Goal: Browse casually: Explore the website without a specific task or goal

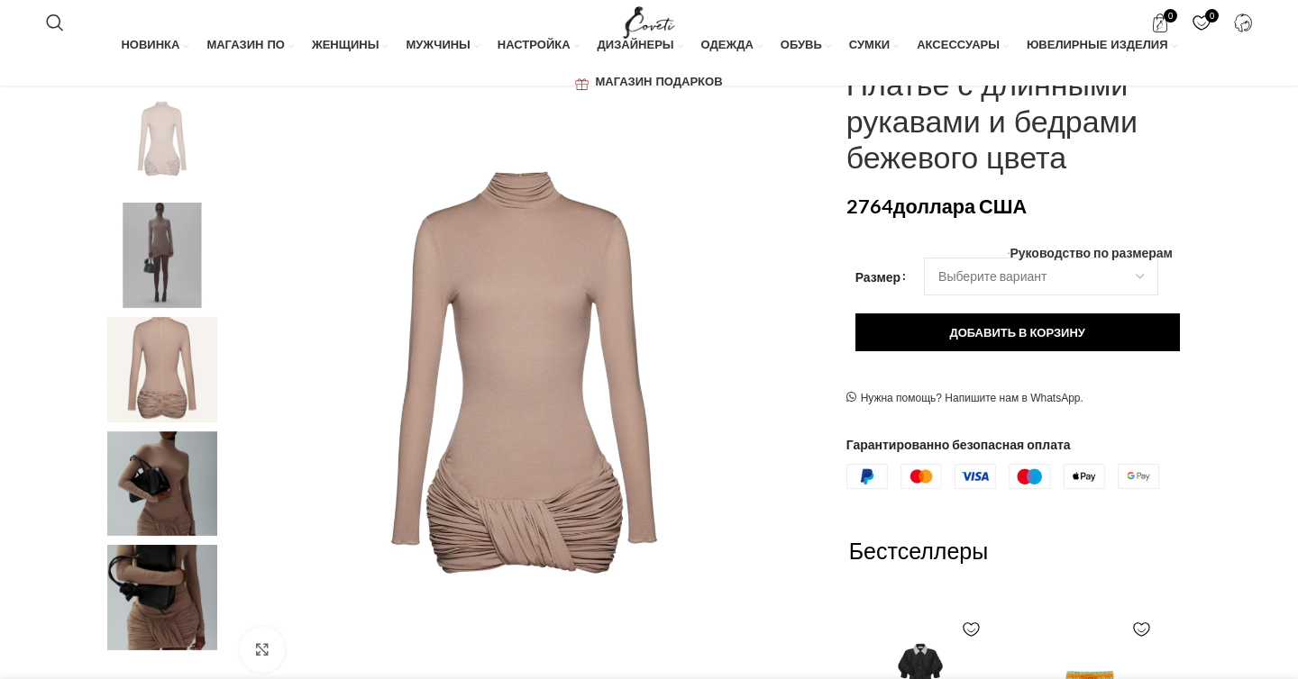
scroll to position [0, 1518]
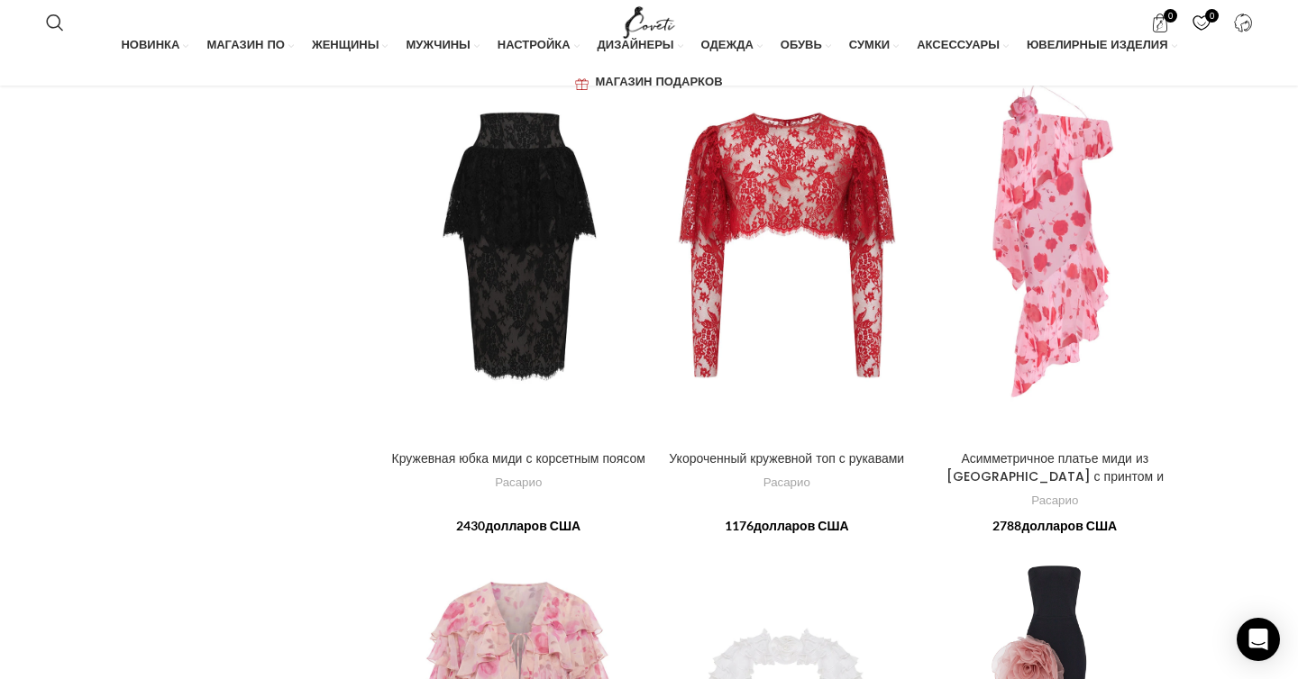
scroll to position [5297, 0]
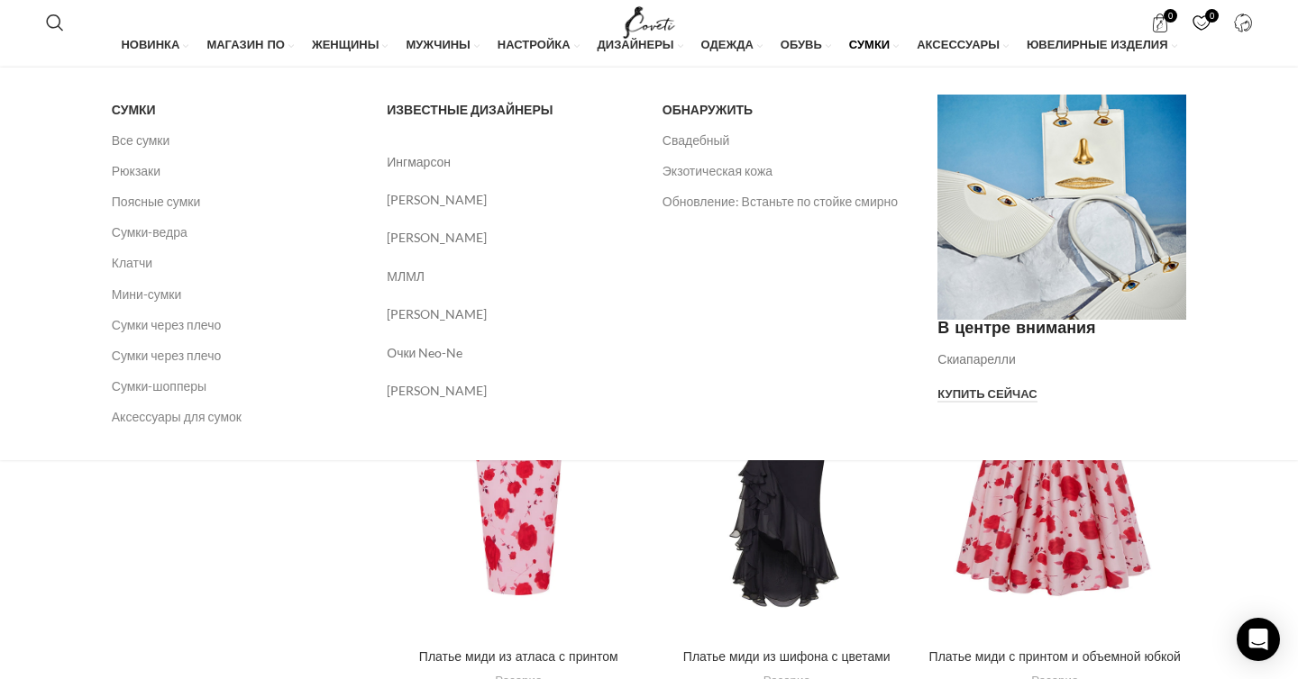
click at [866, 47] on font "СУМКИ" at bounding box center [869, 45] width 41 height 7
click at [1007, 237] on link "Баннерная ссылка" at bounding box center [1061, 207] width 249 height 225
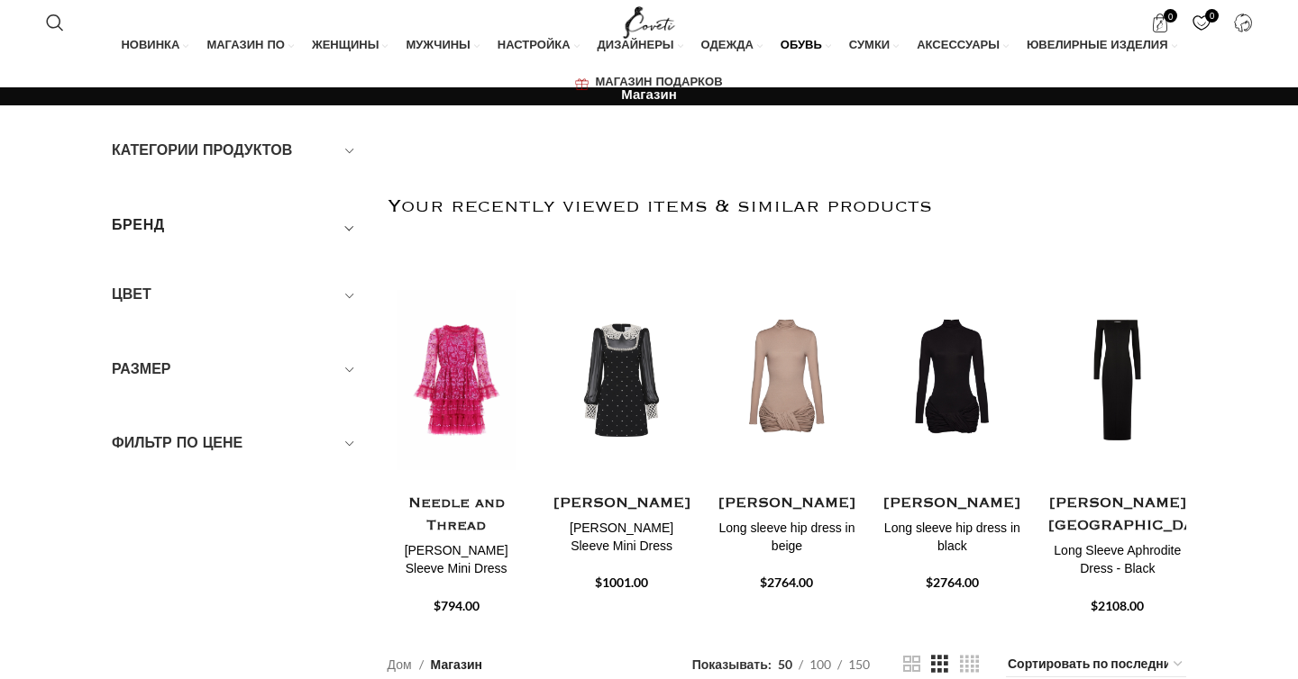
click at [806, 44] on font "ОБУВЬ" at bounding box center [800, 45] width 41 height 7
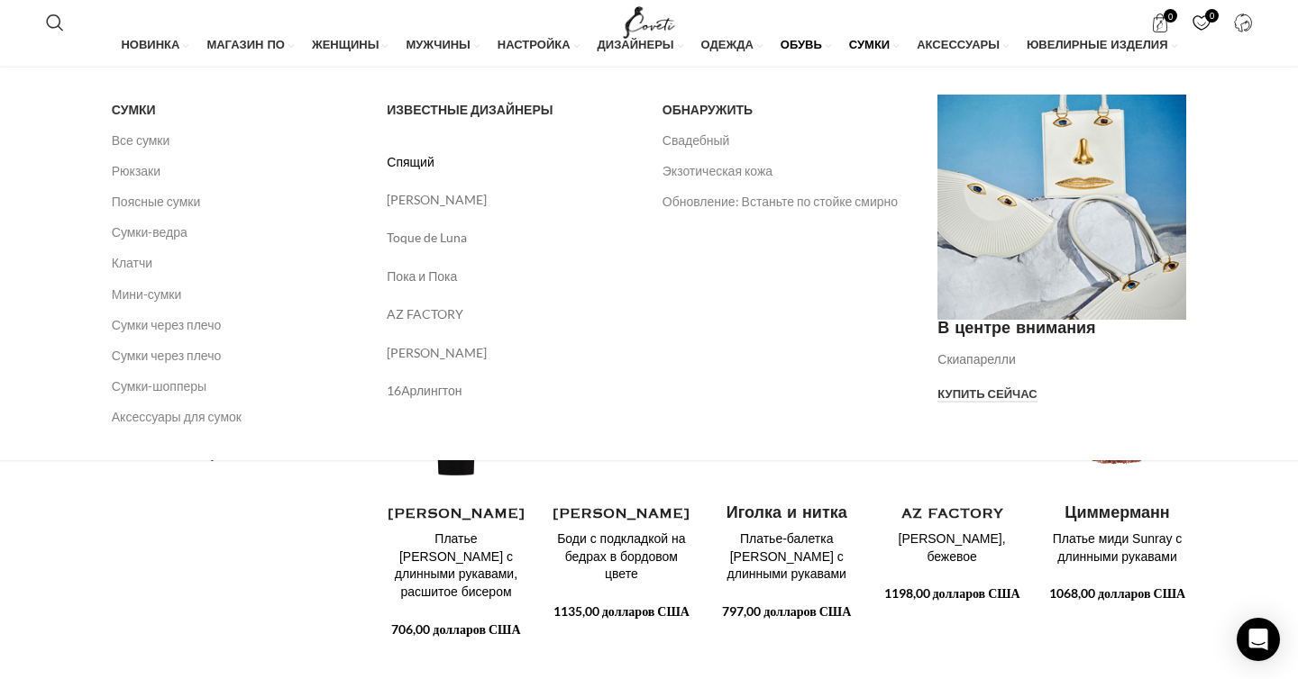
click at [406, 168] on font "Спящий" at bounding box center [410, 161] width 47 height 15
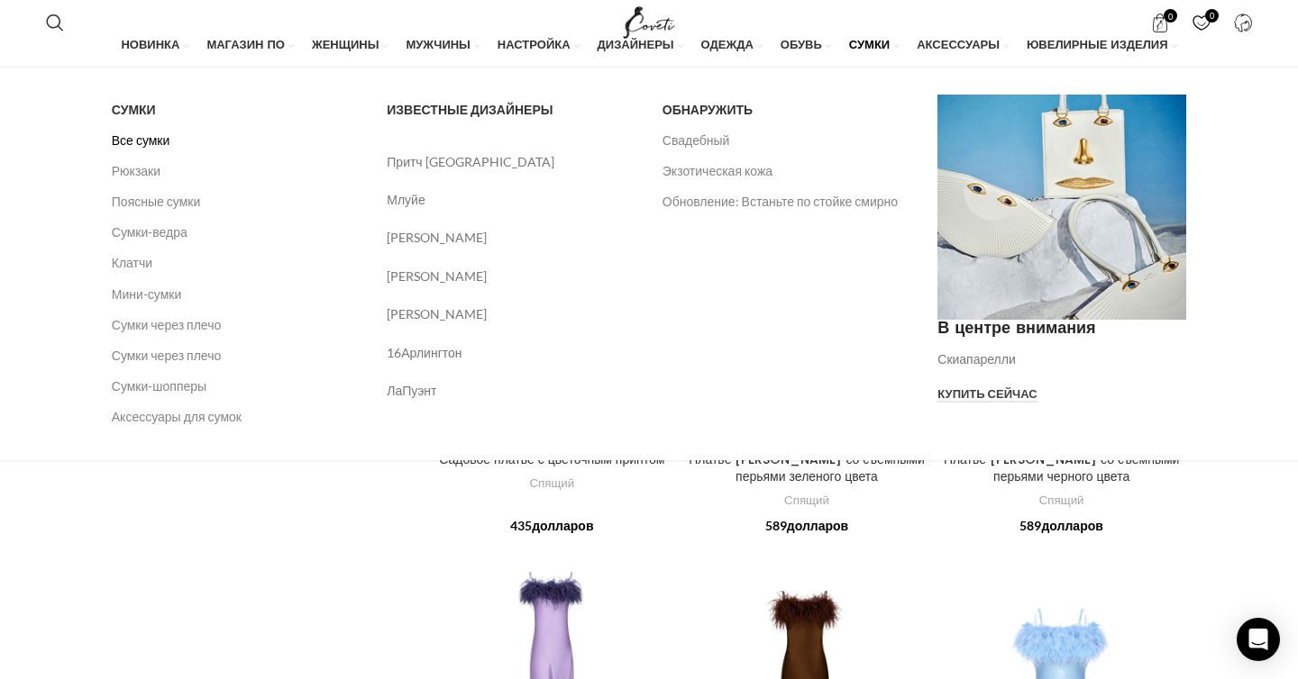
click at [150, 143] on font "Все сумки" at bounding box center [141, 139] width 59 height 15
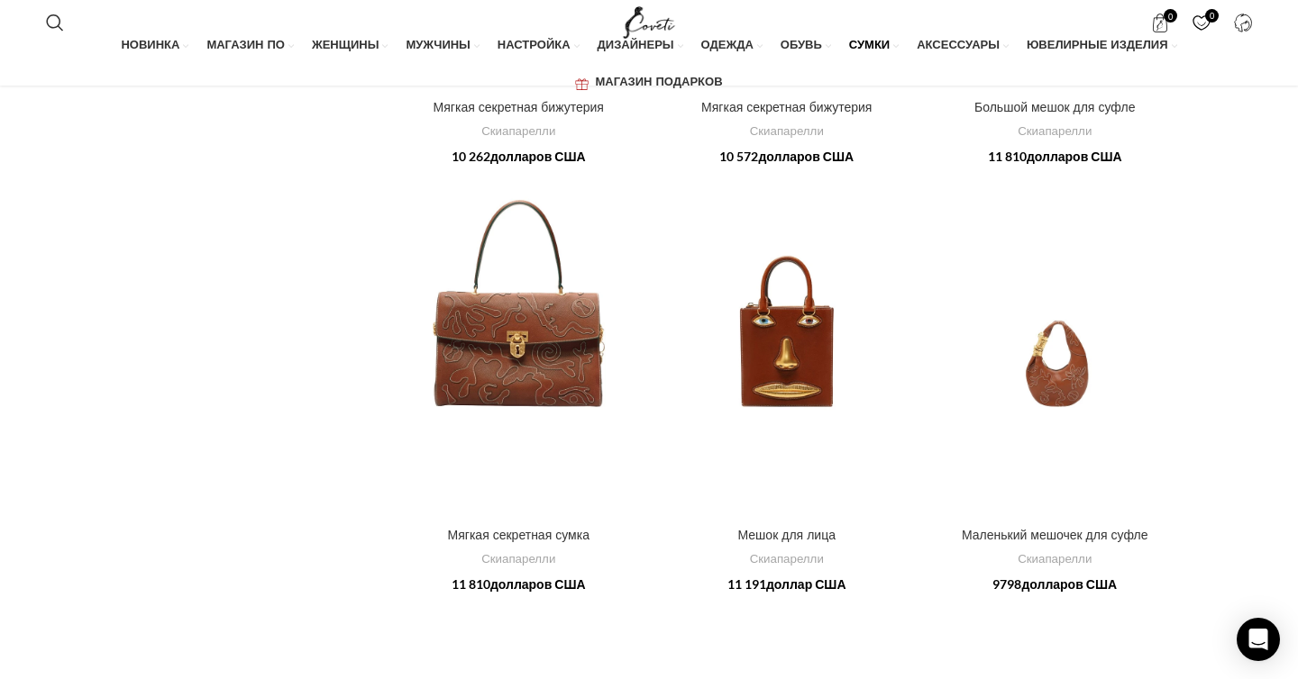
scroll to position [993, 0]
click at [792, 346] on div "Мешок для лица" at bounding box center [787, 343] width 52 height 351
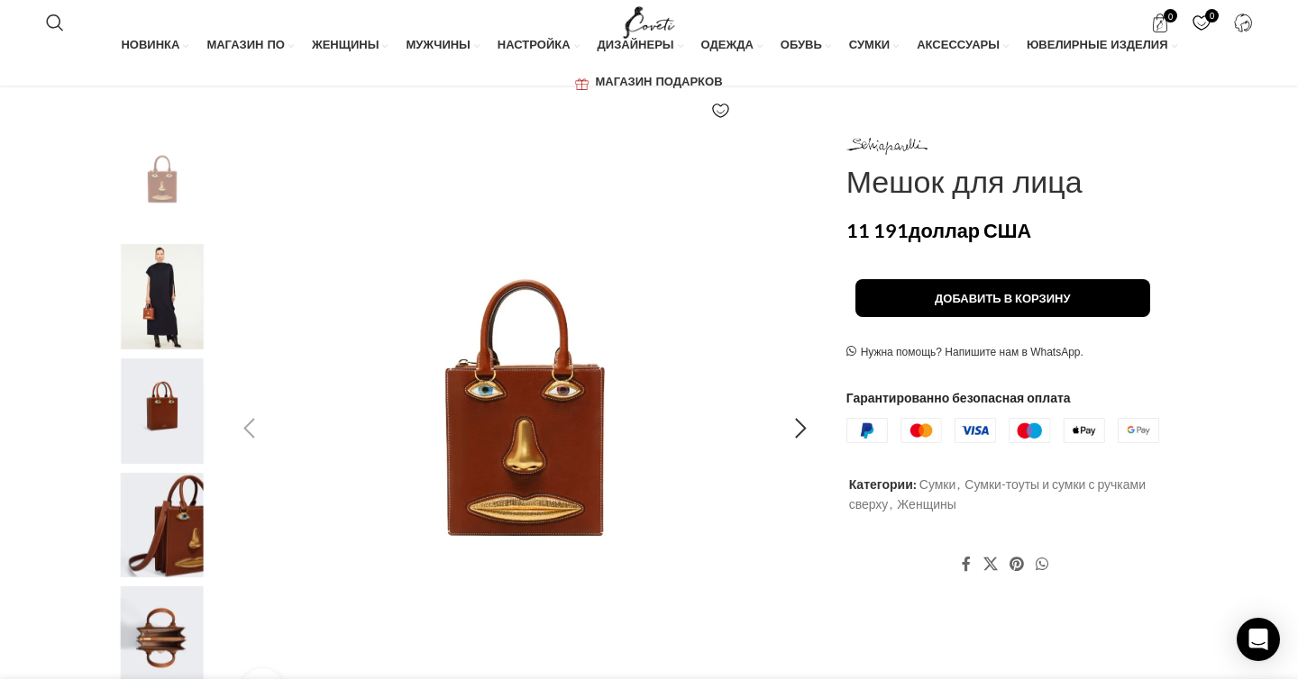
scroll to position [270, 0]
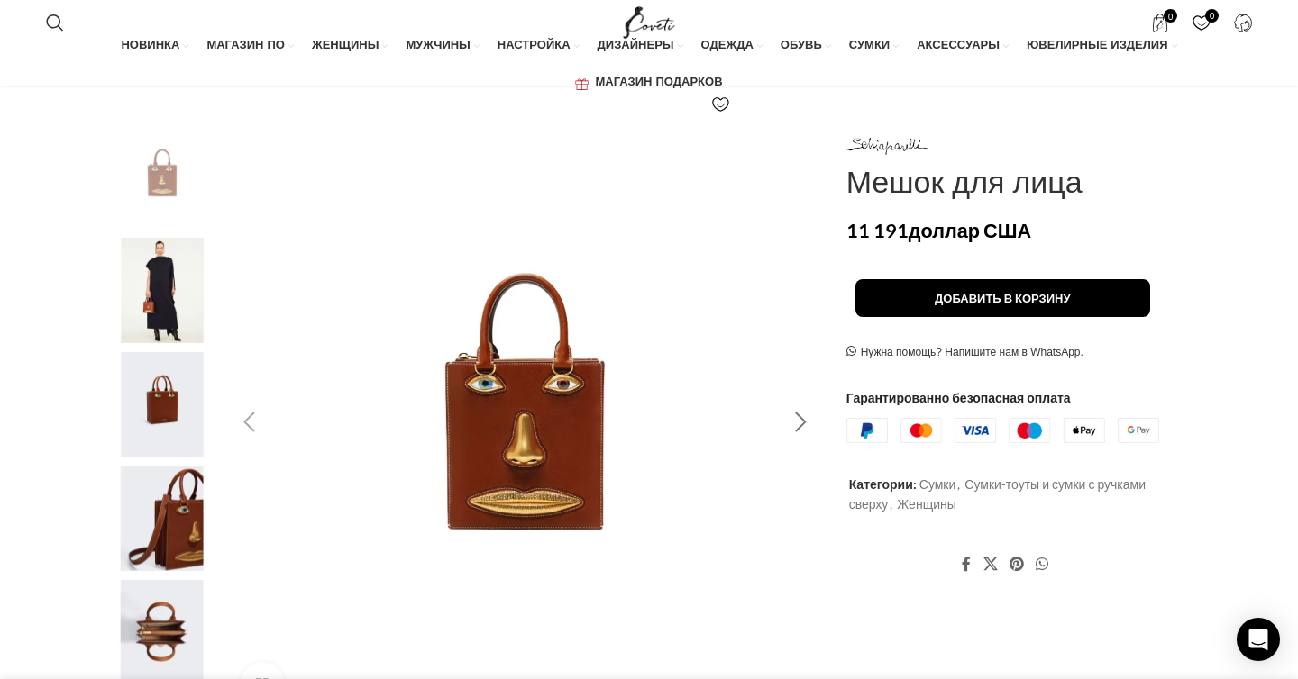
click at [800, 421] on div "Next slide" at bounding box center [801, 422] width 45 height 45
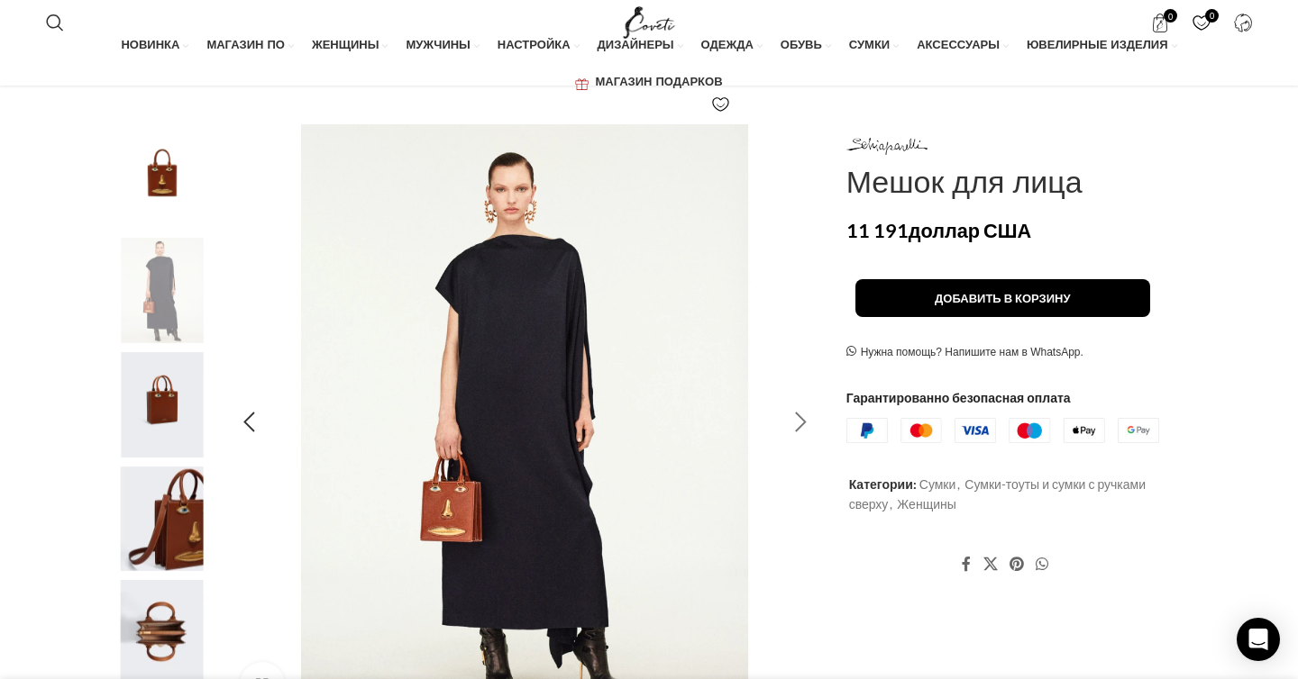
click at [800, 422] on div "Next slide" at bounding box center [801, 422] width 45 height 45
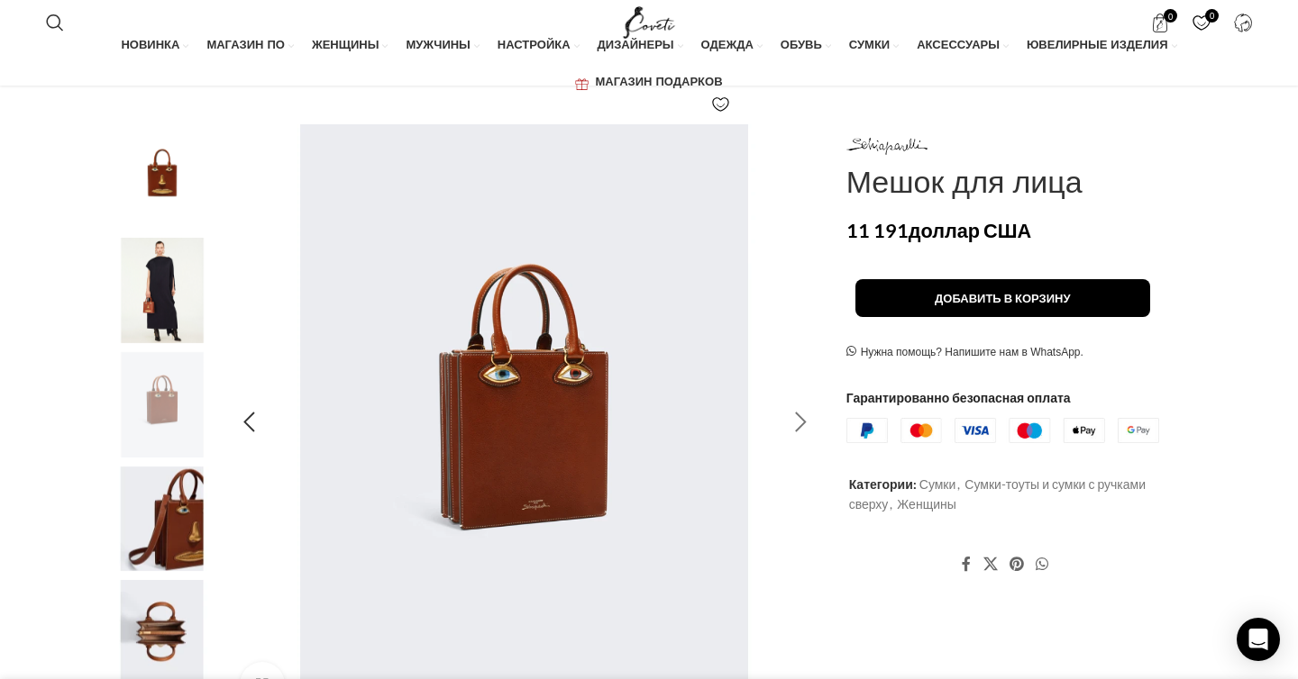
scroll to position [0, 189]
click at [799, 421] on div "Next slide" at bounding box center [801, 422] width 45 height 45
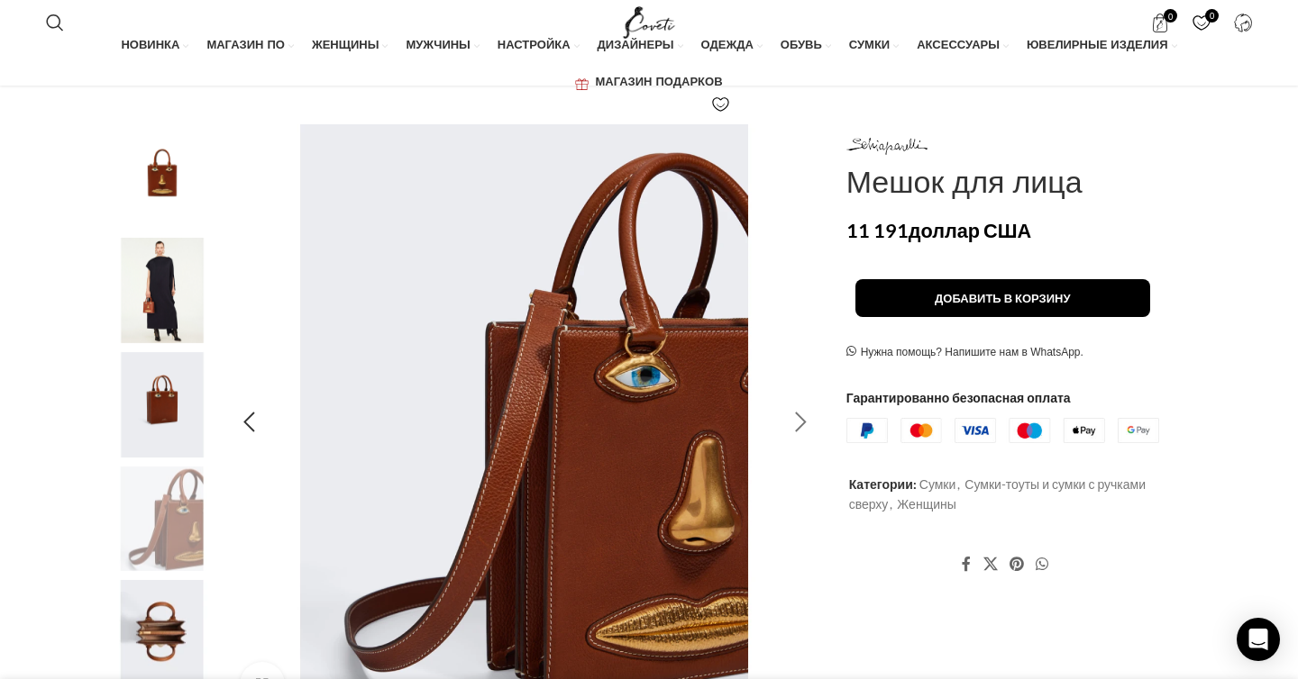
scroll to position [0, 379]
click at [799, 416] on div "Next slide" at bounding box center [801, 422] width 45 height 45
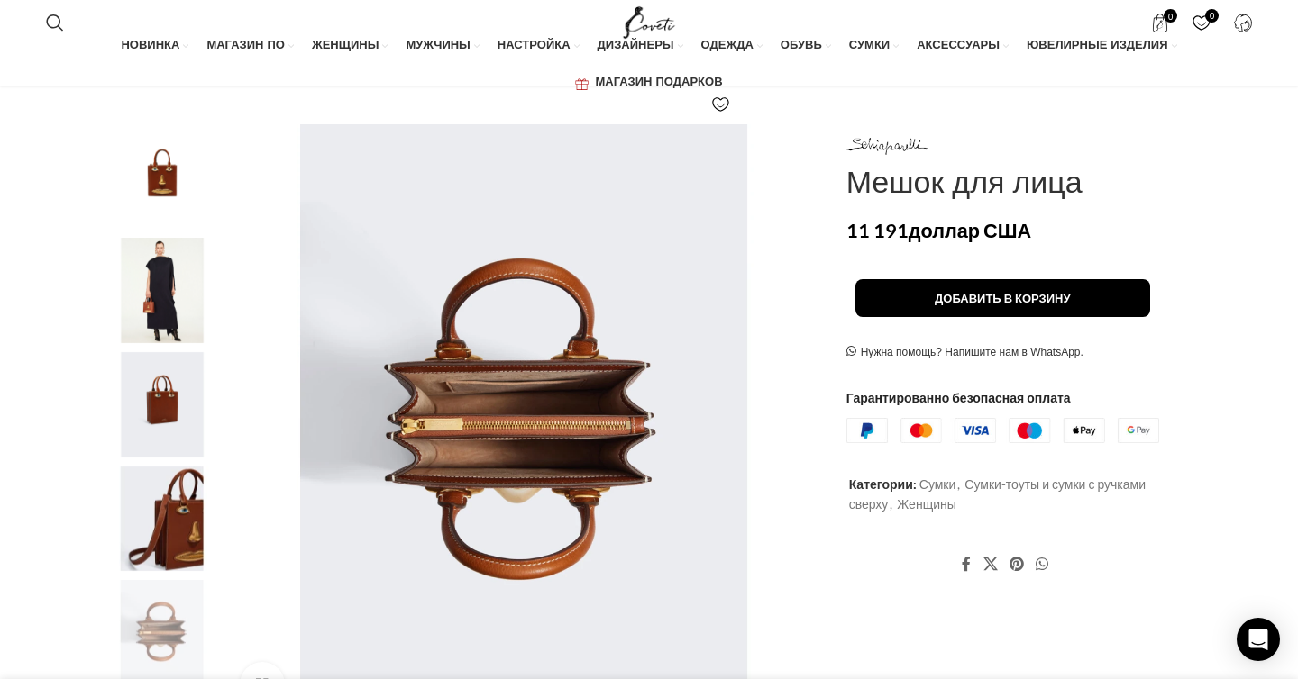
scroll to position [0, 948]
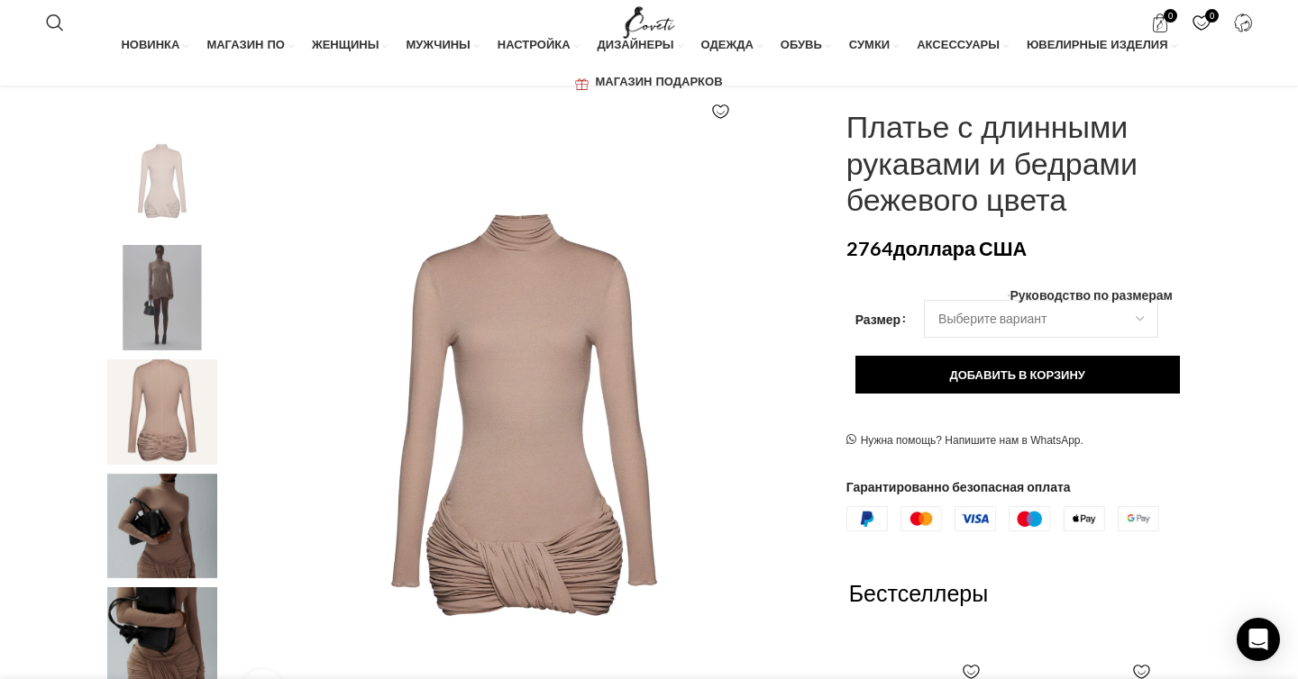
scroll to position [0, 948]
click at [846, 198] on font "Платье с длинными рукавами и бедрами бежевого цвета" at bounding box center [991, 163] width 291 height 117
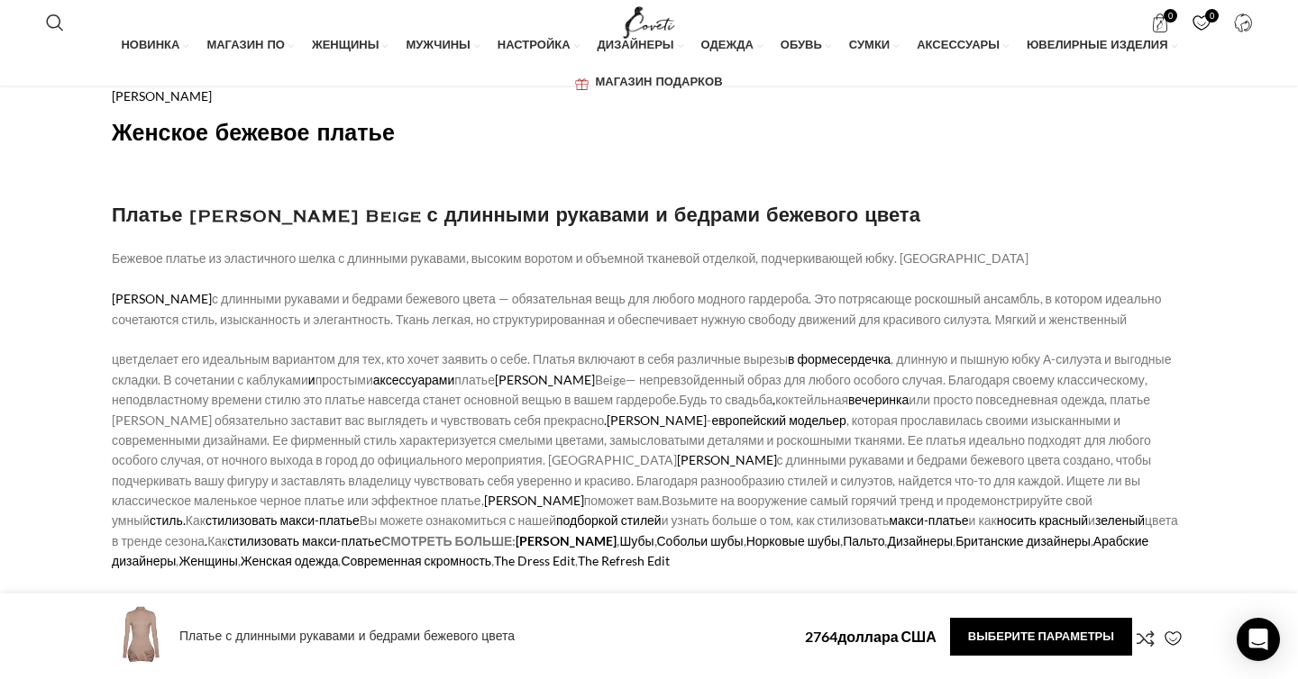
scroll to position [0, 1138]
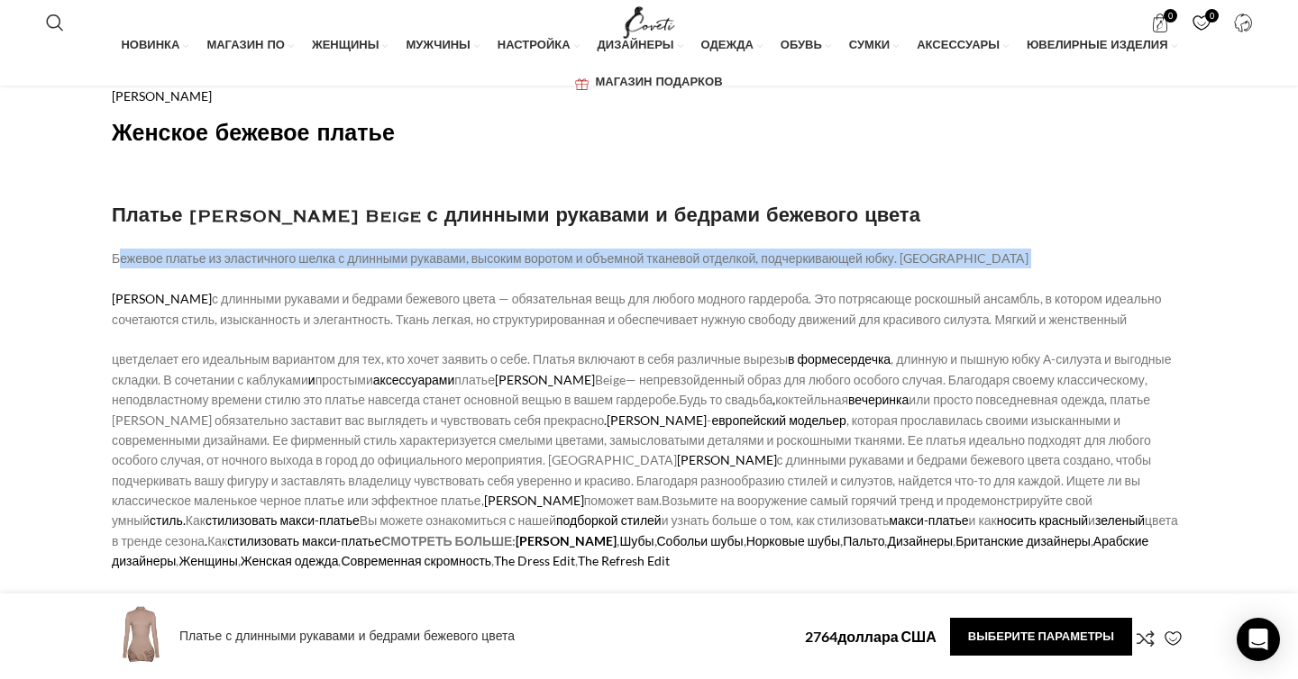
drag, startPoint x: 105, startPoint y: 233, endPoint x: 278, endPoint y: 268, distance: 176.4
click at [578, 261] on p "Бежевое платье из эластичного шелка с длинными рукавами, высоким воротом и объе…" at bounding box center [649, 541] width 1074 height 585
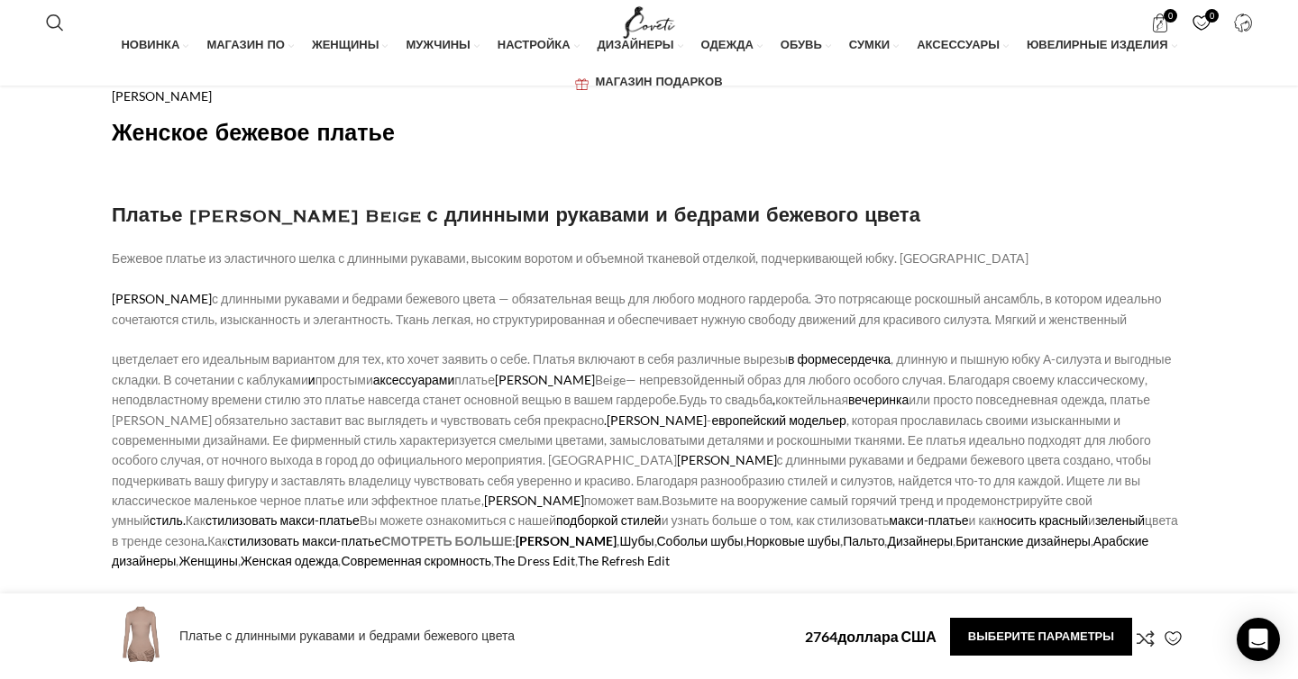
scroll to position [0, 1327]
drag, startPoint x: 223, startPoint y: 241, endPoint x: 406, endPoint y: 241, distance: 182.9
click at [408, 251] on font "Бежевое платье из эластичного шелка с длинными рукавами, высоким воротом и объе…" at bounding box center [570, 258] width 916 height 15
click at [453, 273] on p "Бежевое платье из эластичного шелка с длинными рукавами, высоким воротом и объе…" at bounding box center [649, 541] width 1074 height 585
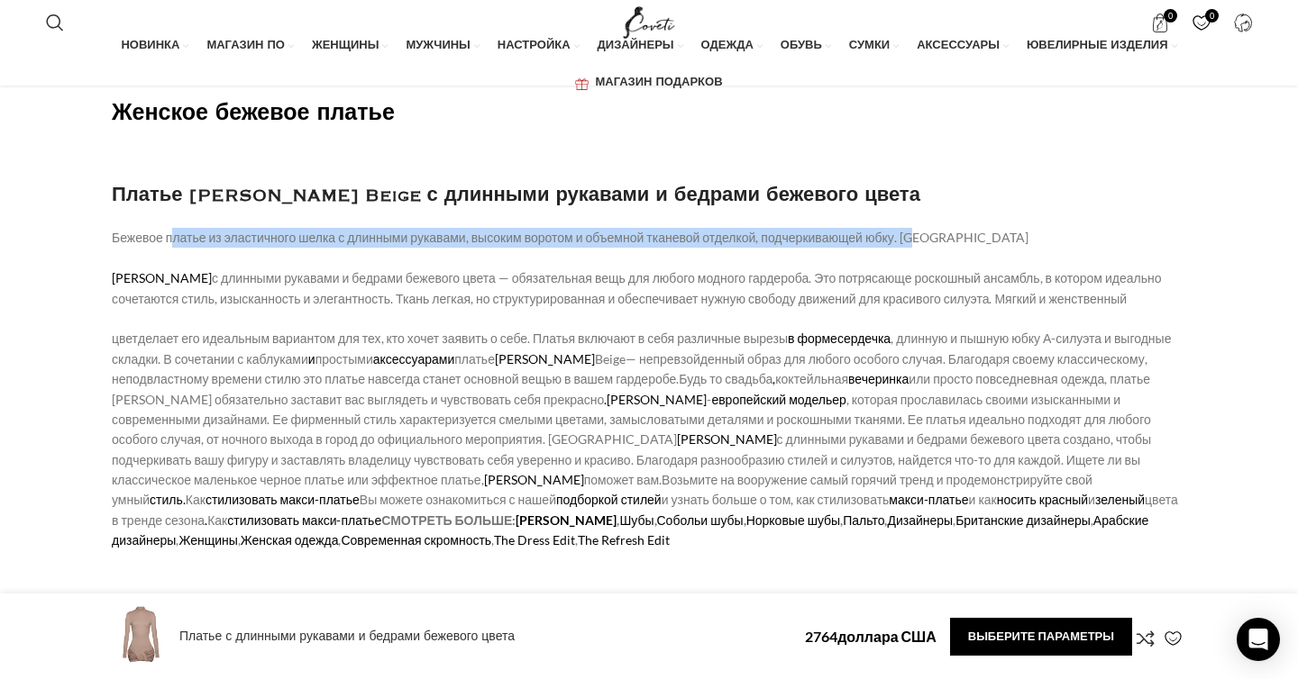
scroll to position [0, 1707]
drag, startPoint x: 167, startPoint y: 223, endPoint x: 919, endPoint y: 226, distance: 752.5
click at [919, 230] on font "Бежевое платье из эластичного шелка с длинными рукавами, высоким воротом и объе…" at bounding box center [570, 237] width 916 height 15
click at [761, 230] on font "Бежевое платье из эластичного шелка с длинными рукавами, высоким воротом и объе…" at bounding box center [570, 237] width 916 height 15
drag, startPoint x: 167, startPoint y: 223, endPoint x: 891, endPoint y: 223, distance: 724.5
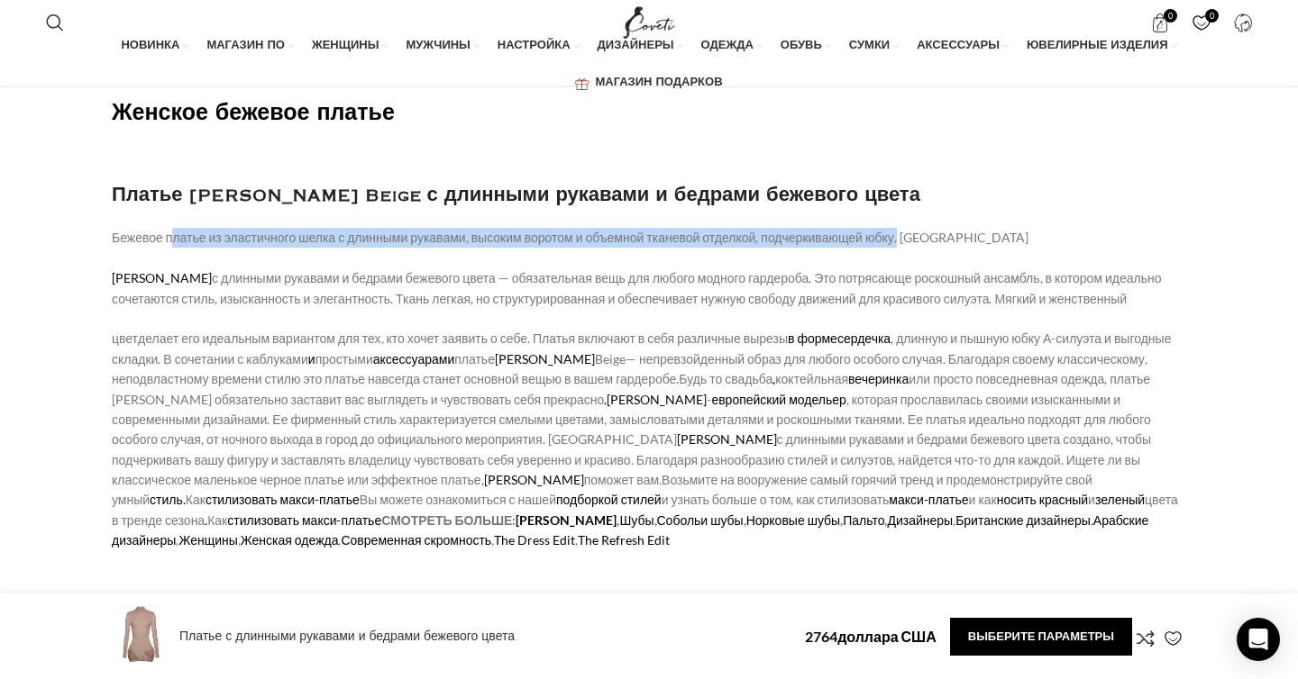
click at [891, 230] on font "Бежевое платье из эластичного шелка с длинными рукавами, высоким воротом и объе…" at bounding box center [570, 237] width 916 height 15
copy font "платье из эластичного шелка с длинными рукавами, высоким воротом и объемной тка…"
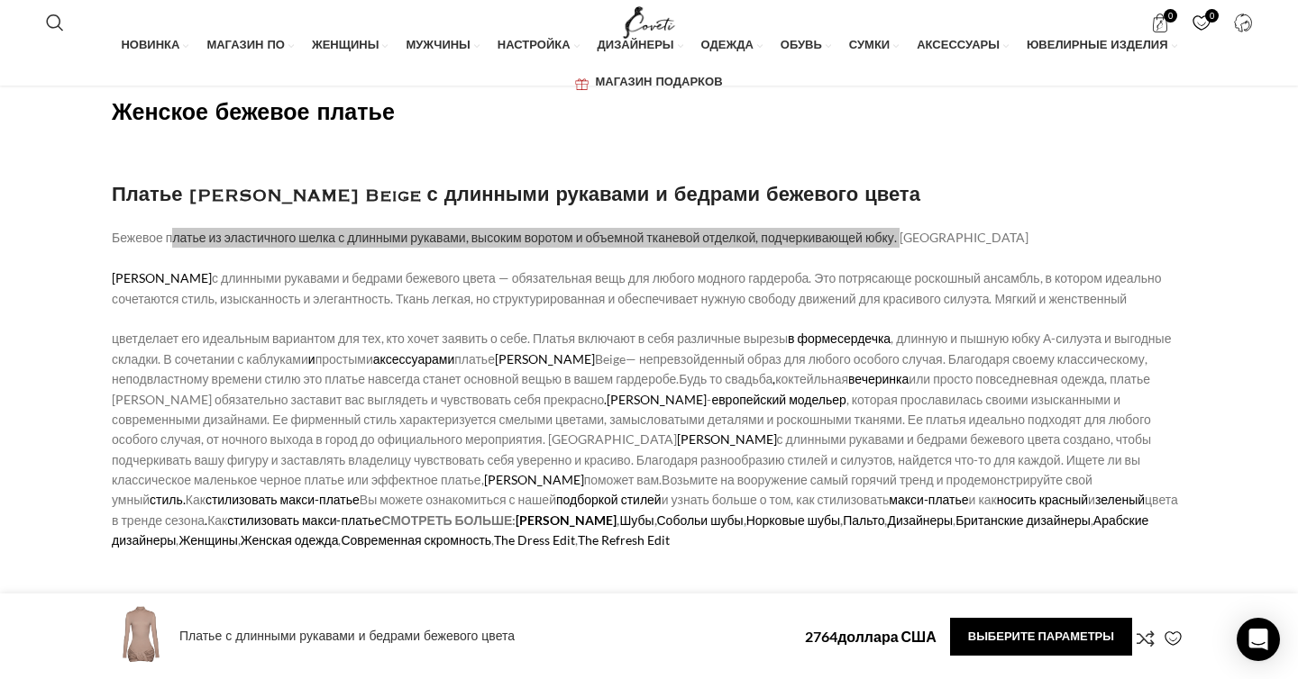
scroll to position [0, 3035]
